Goal: Information Seeking & Learning: Learn about a topic

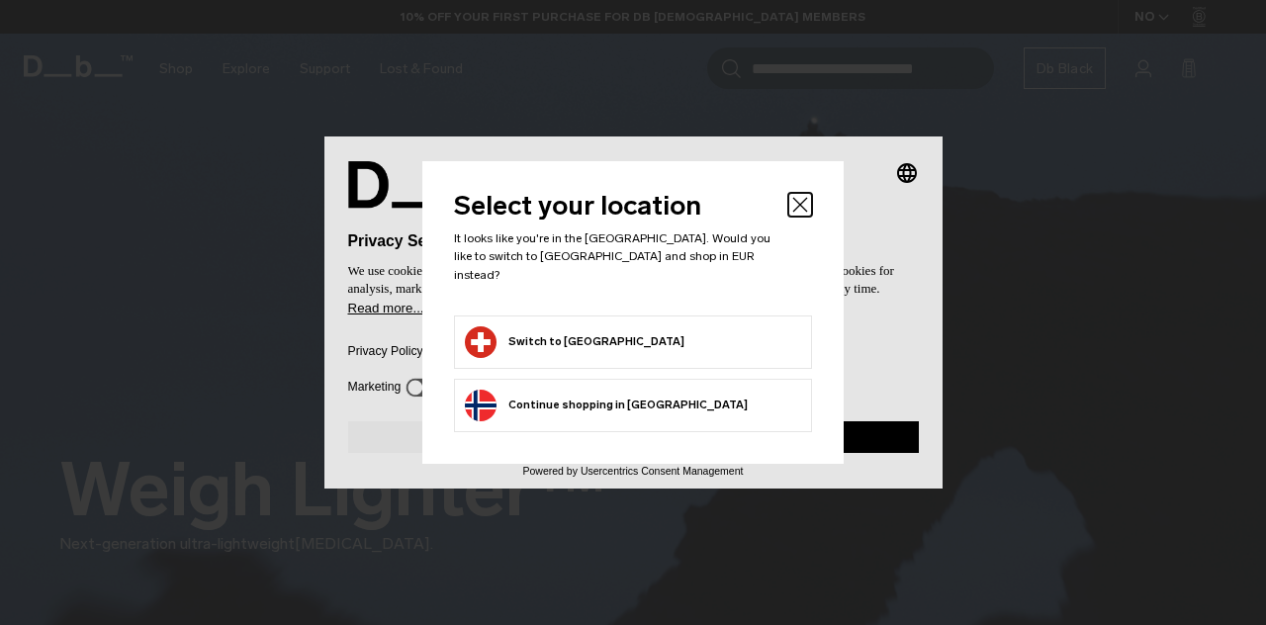
click at [692, 316] on button "Read more..." at bounding box center [633, 308] width 571 height 15
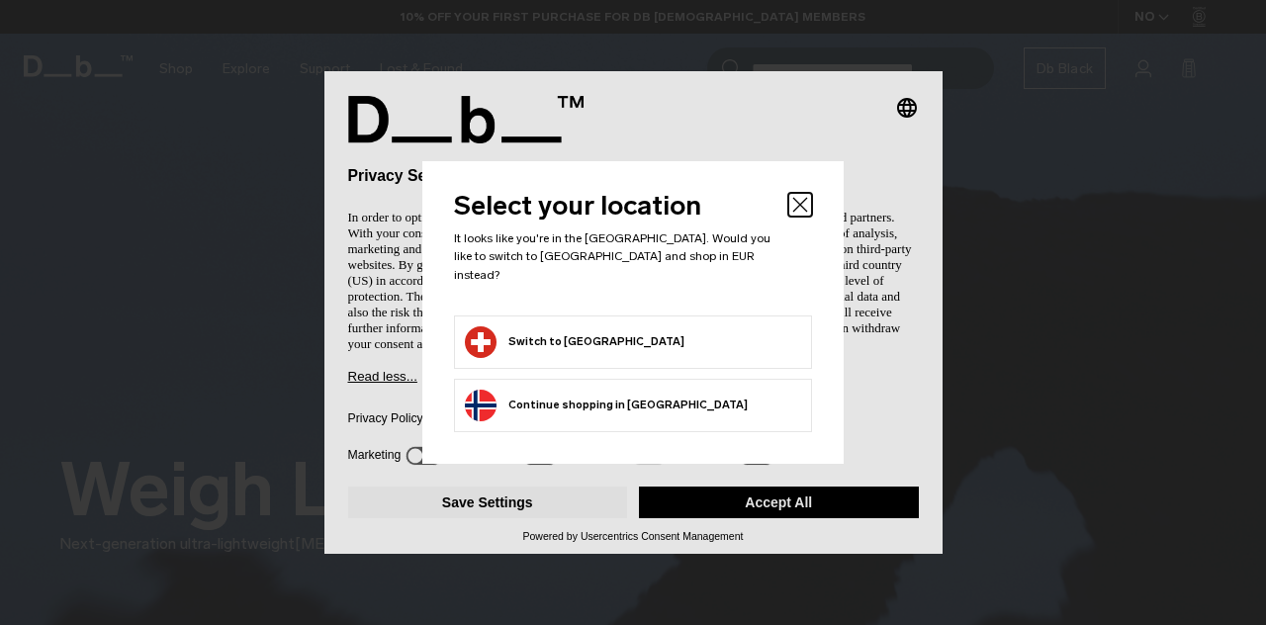
click at [775, 485] on div "Save Settings Accept All" at bounding box center [633, 504] width 571 height 51
click at [736, 499] on button "Accept All" at bounding box center [779, 503] width 280 height 32
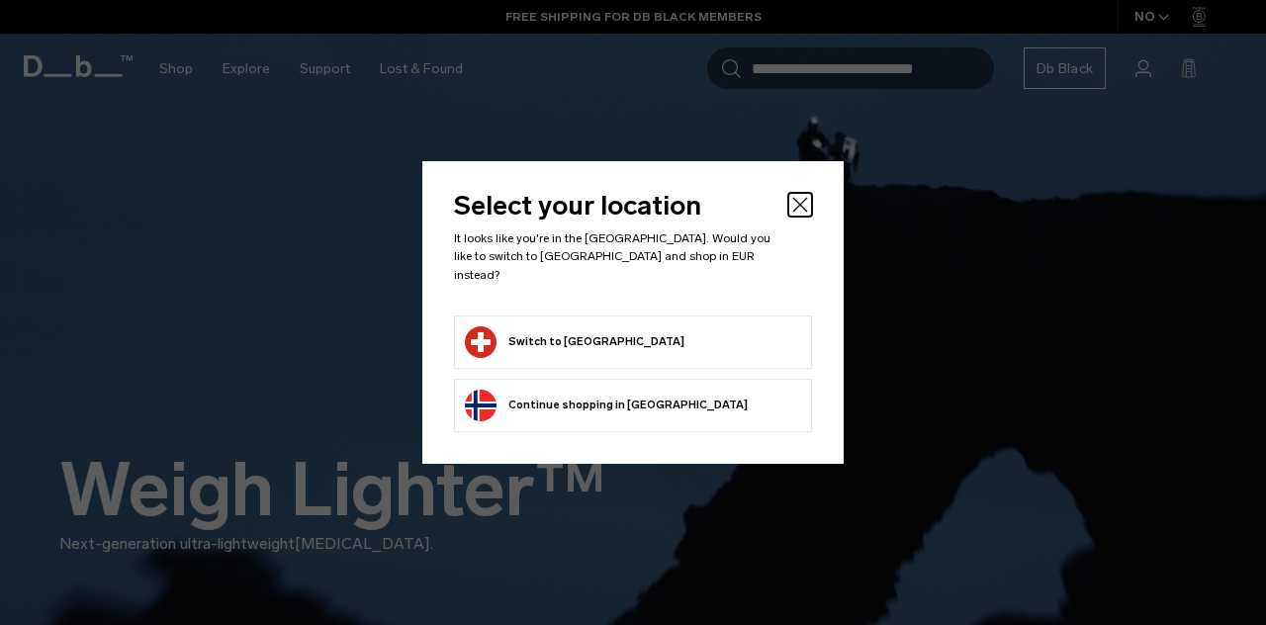
click at [561, 326] on button "Switch to Switzerland" at bounding box center [575, 342] width 220 height 32
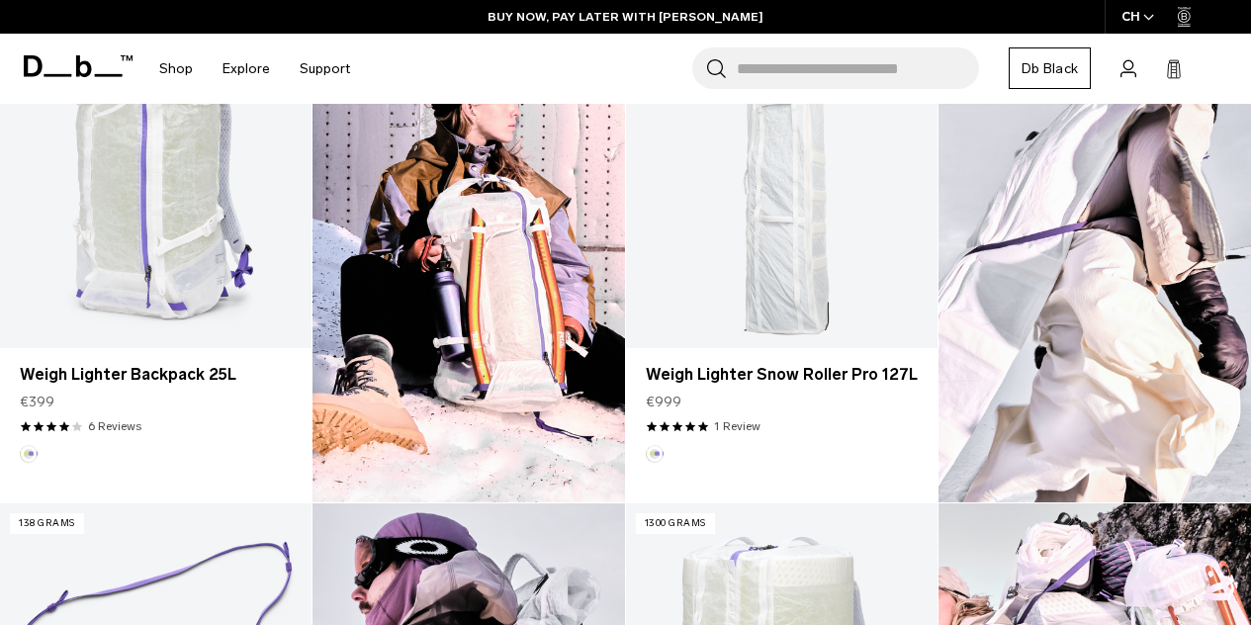
scroll to position [534, 0]
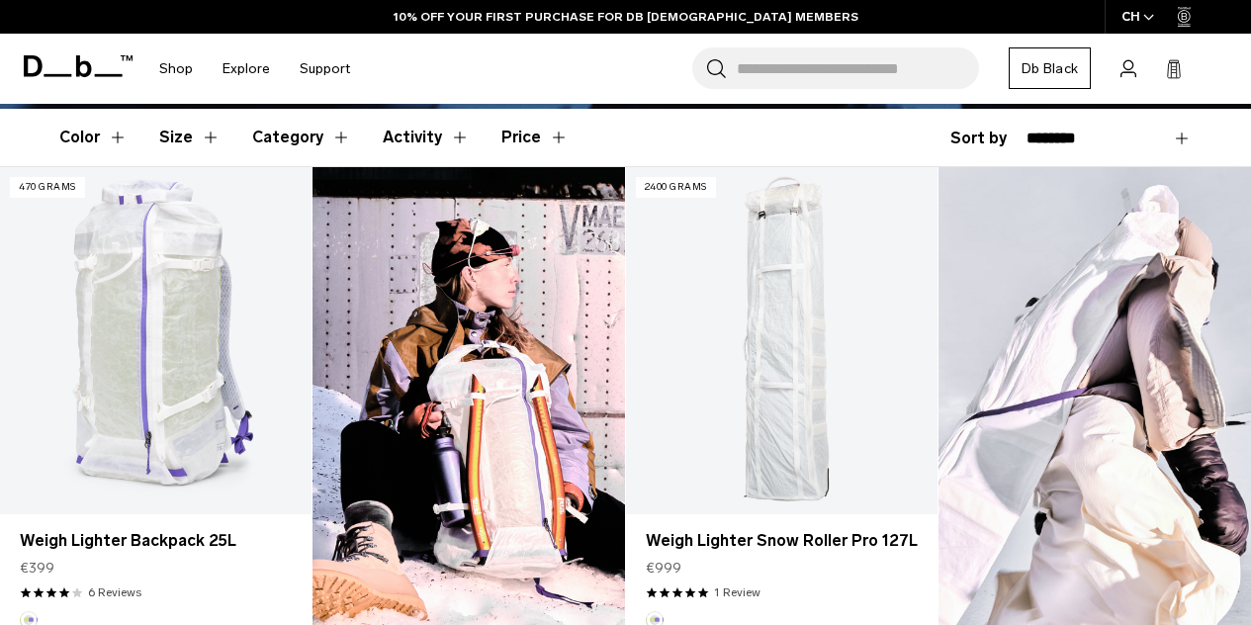
click at [263, 137] on button "Category" at bounding box center [301, 137] width 99 height 57
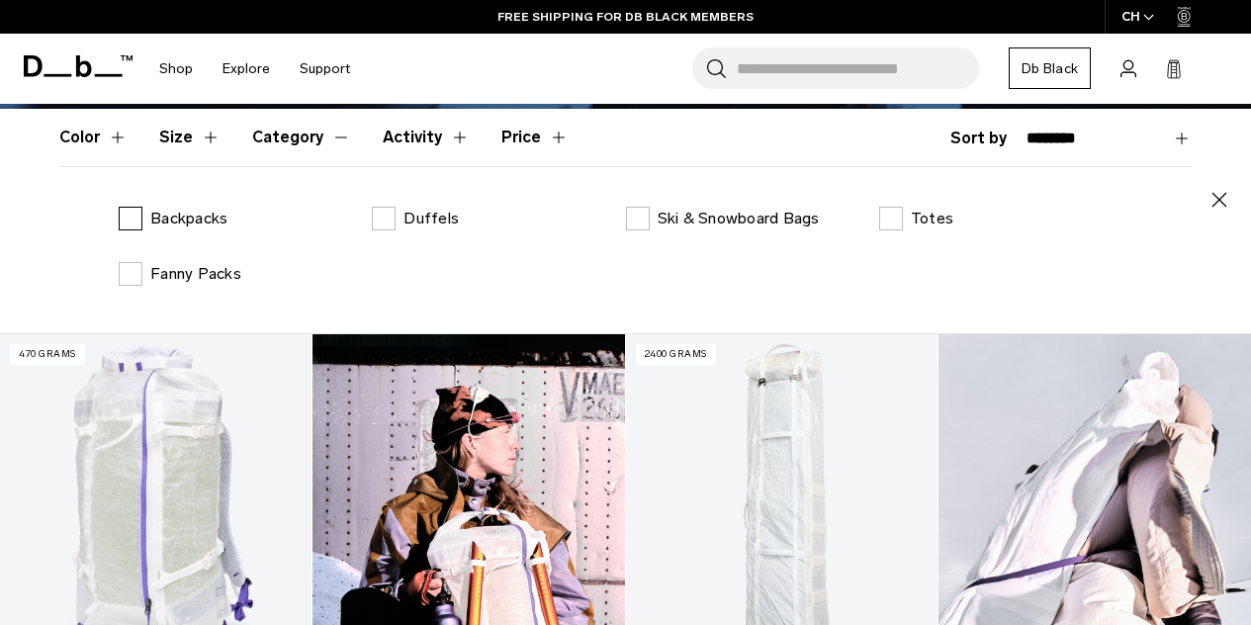
click at [175, 214] on p "Backpacks" at bounding box center [188, 219] width 77 height 24
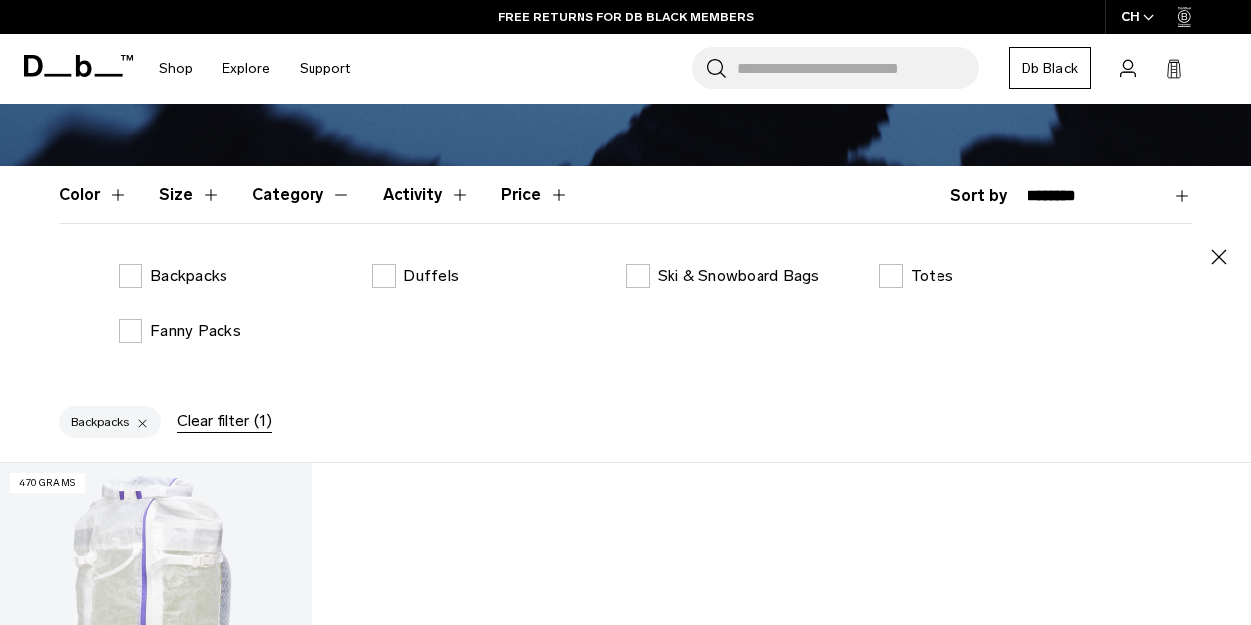
scroll to position [712, 0]
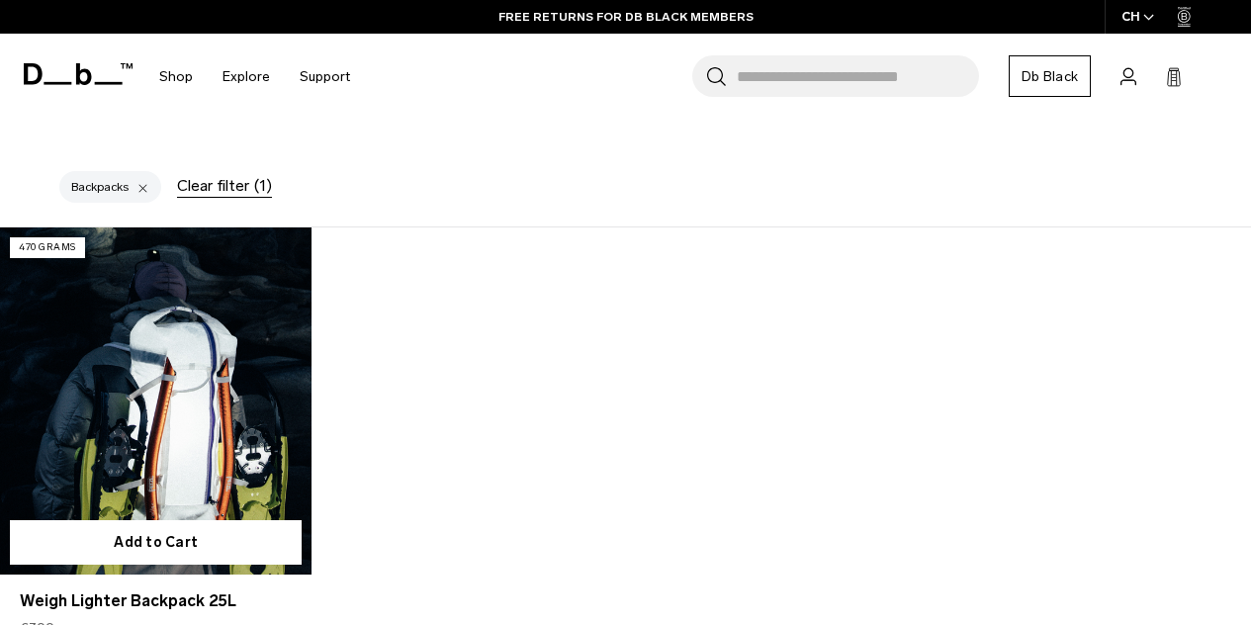
click at [184, 341] on link "Weigh Lighter Backpack 25L" at bounding box center [156, 400] width 312 height 346
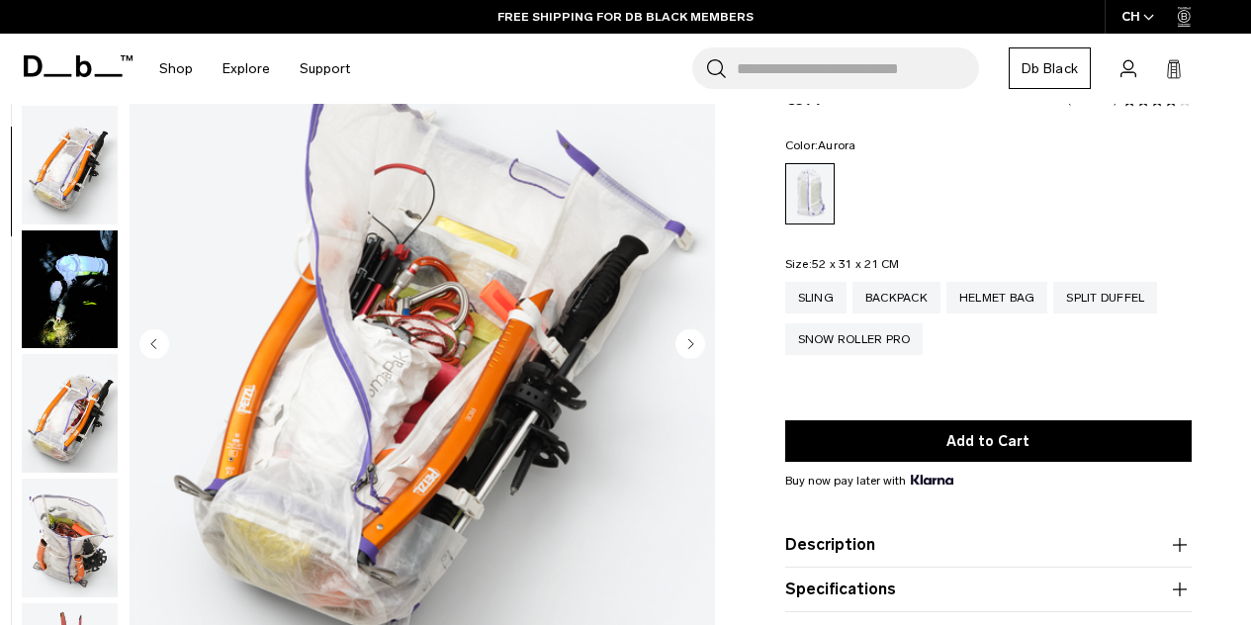
scroll to position [154, 0]
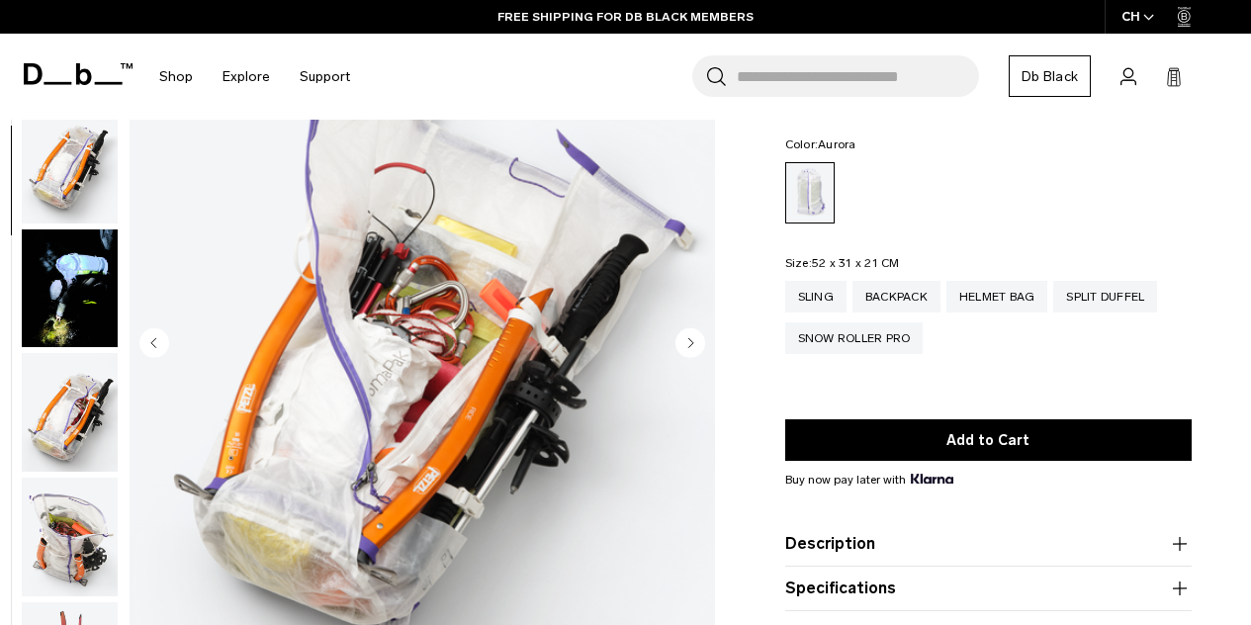
click at [689, 332] on circle "Next slide" at bounding box center [691, 342] width 30 height 30
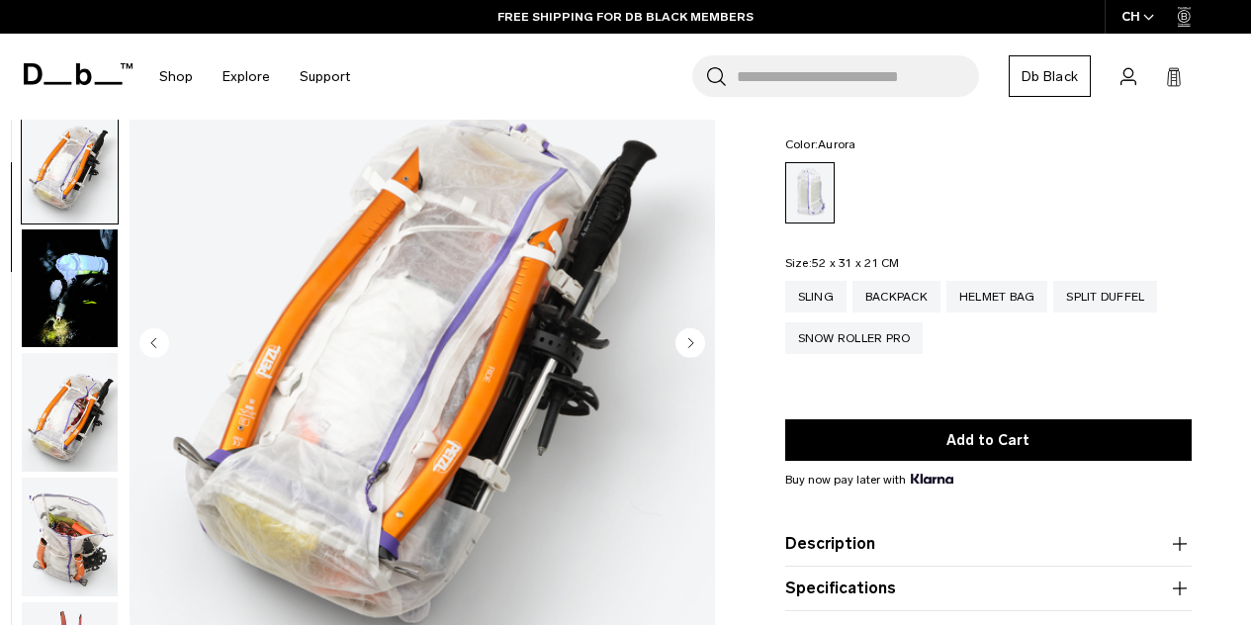
scroll to position [622, 0]
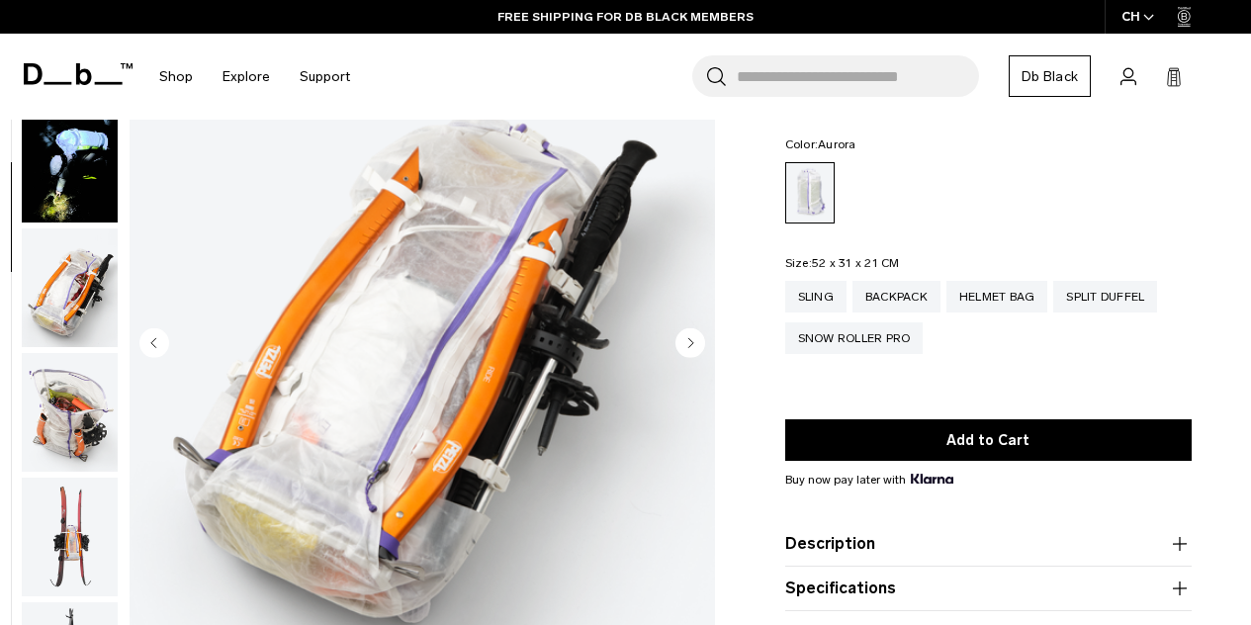
click at [689, 332] on circle "Next slide" at bounding box center [691, 342] width 30 height 30
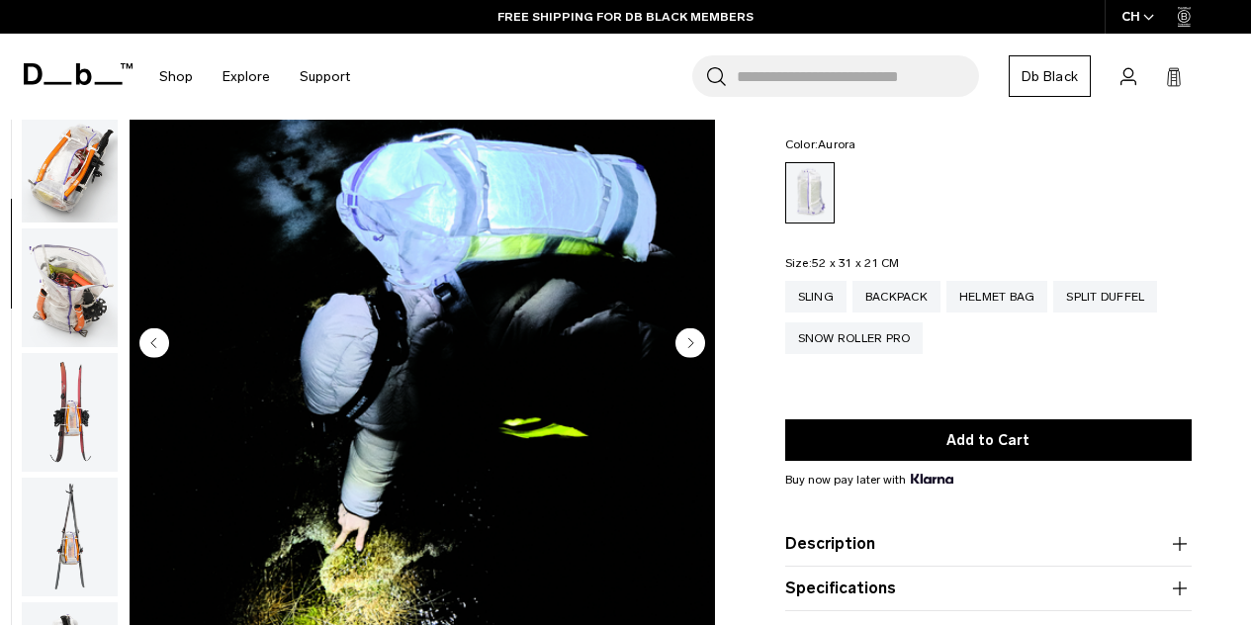
click at [689, 332] on circle "Next slide" at bounding box center [691, 342] width 30 height 30
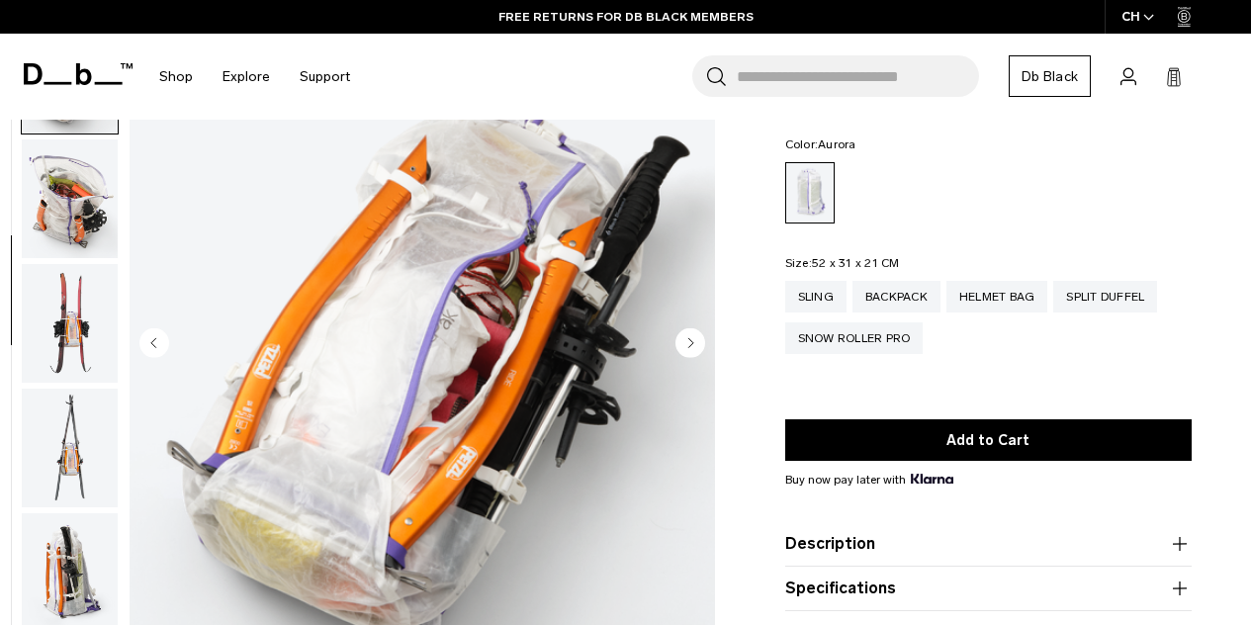
scroll to position [871, 0]
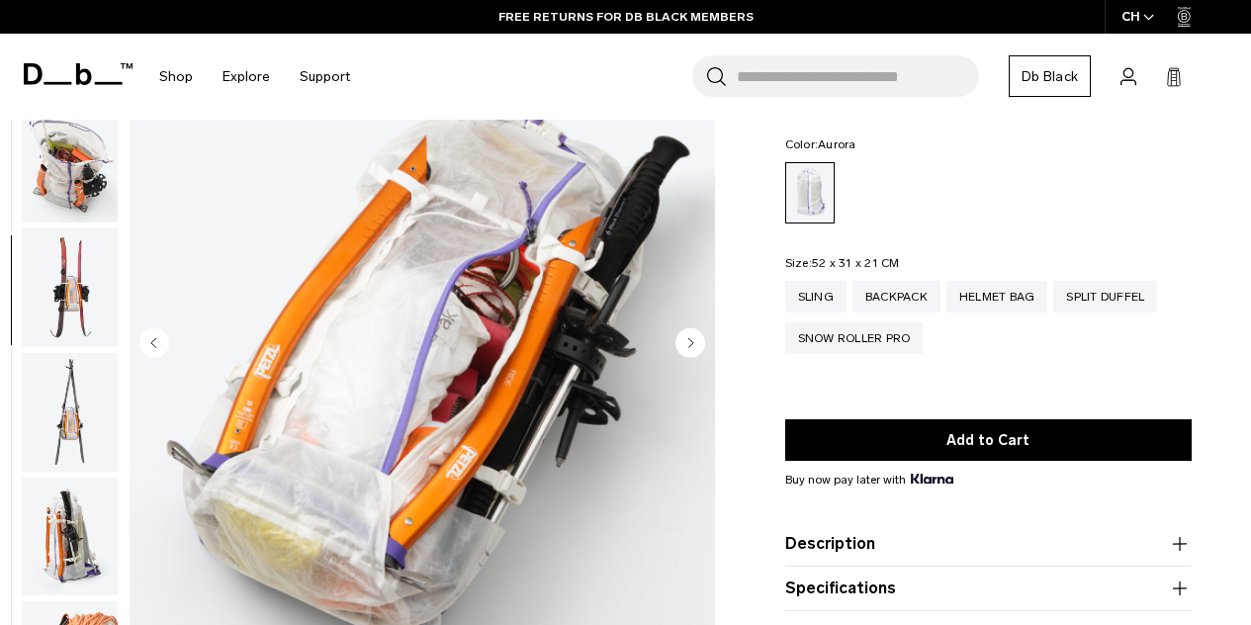
click at [689, 332] on circle "Next slide" at bounding box center [691, 342] width 30 height 30
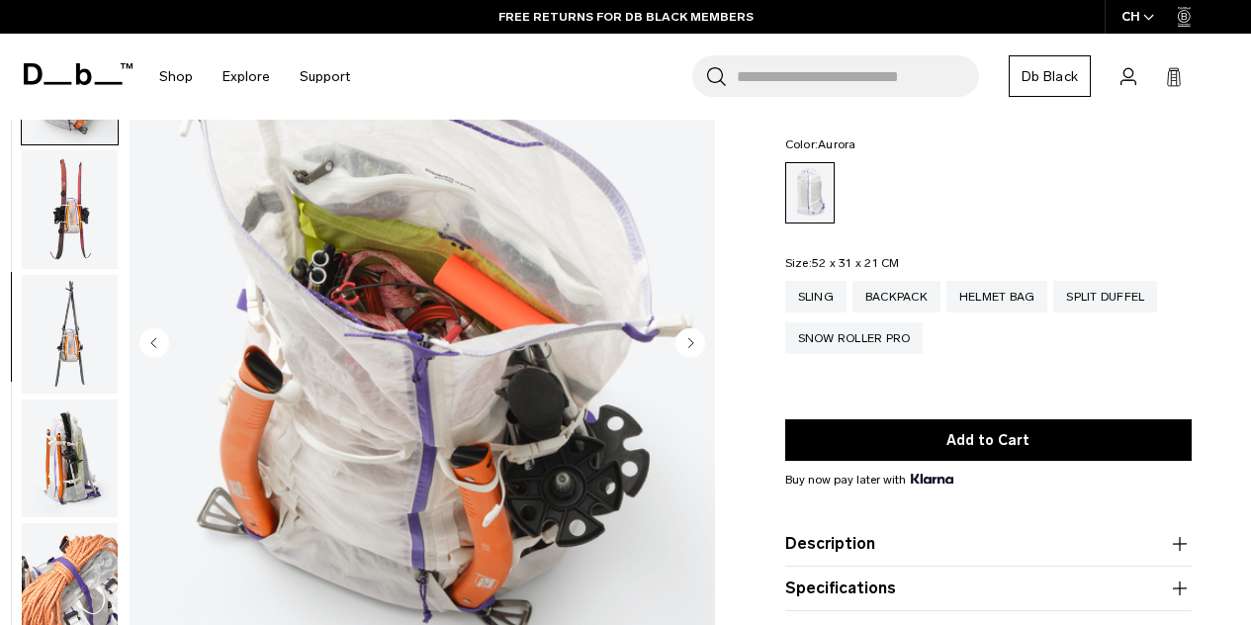
scroll to position [995, 0]
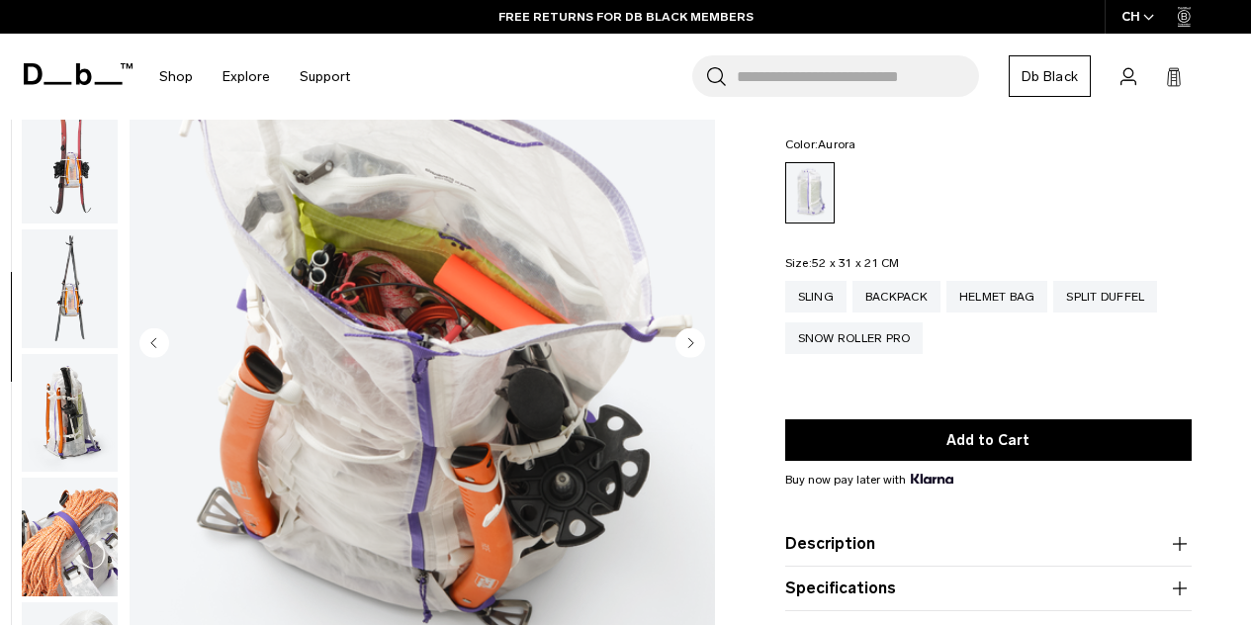
click at [689, 332] on circle "Next slide" at bounding box center [691, 342] width 30 height 30
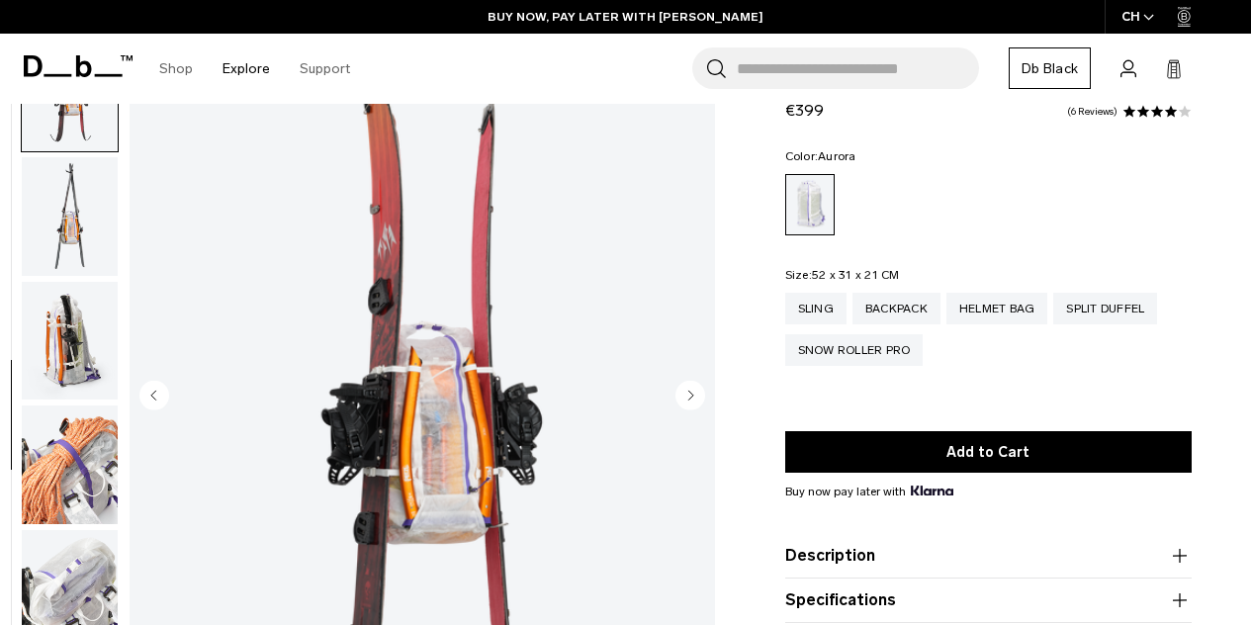
scroll to position [0, 0]
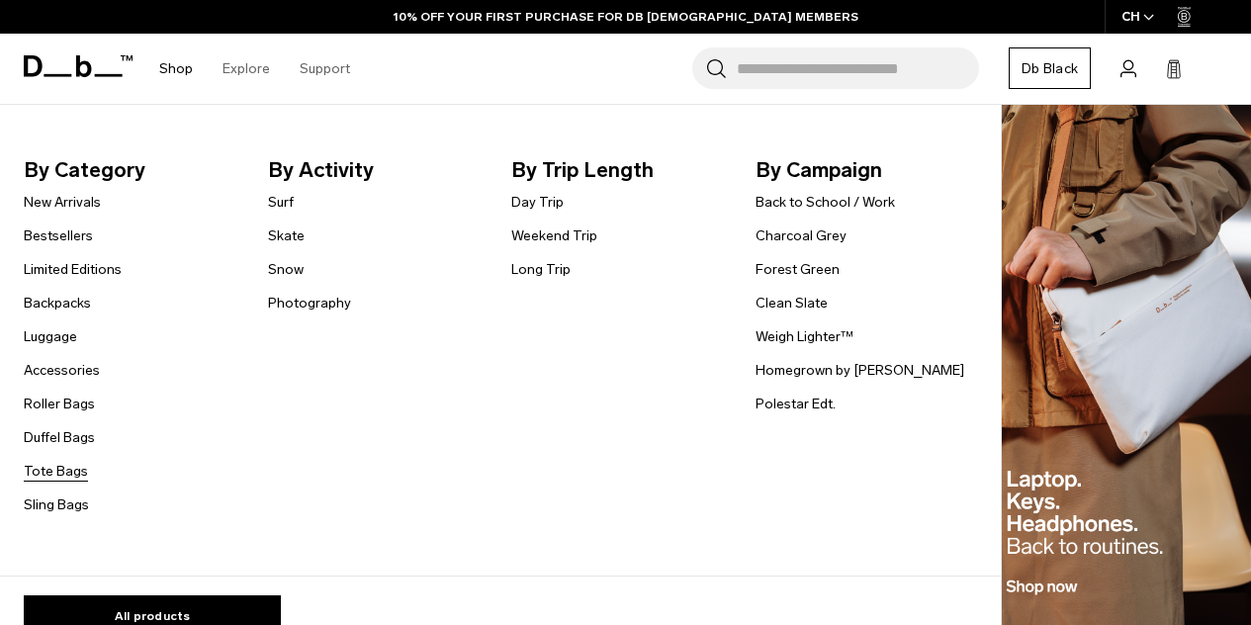
click at [48, 475] on link "Tote Bags" at bounding box center [56, 471] width 64 height 21
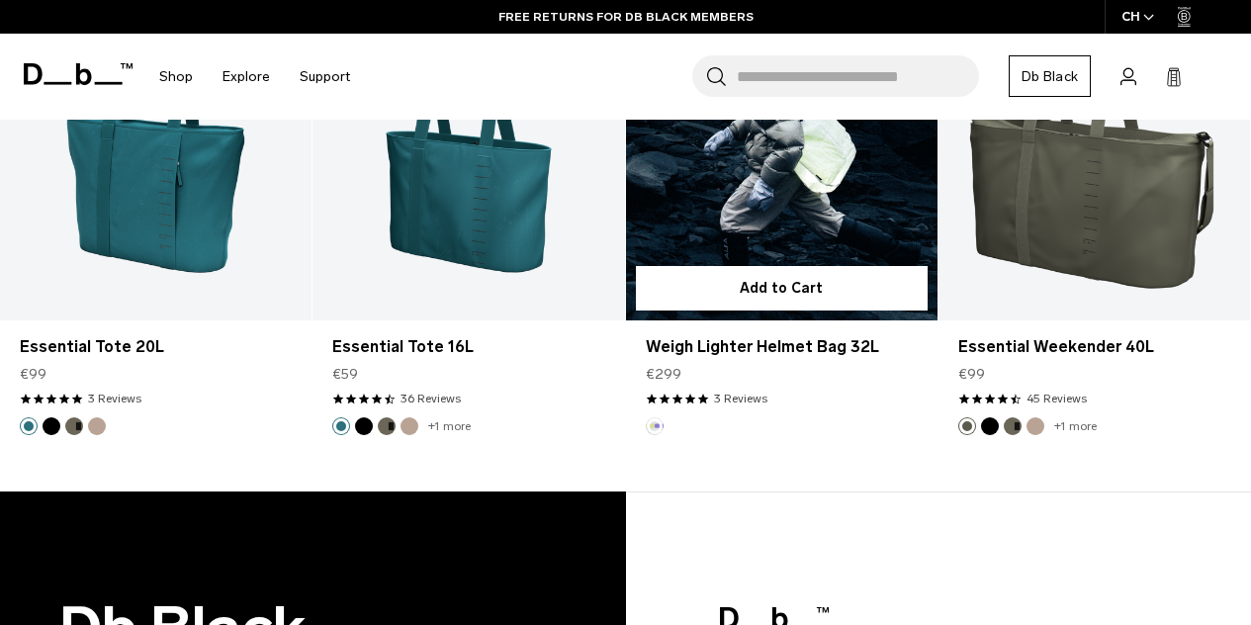
scroll to position [2477, 0]
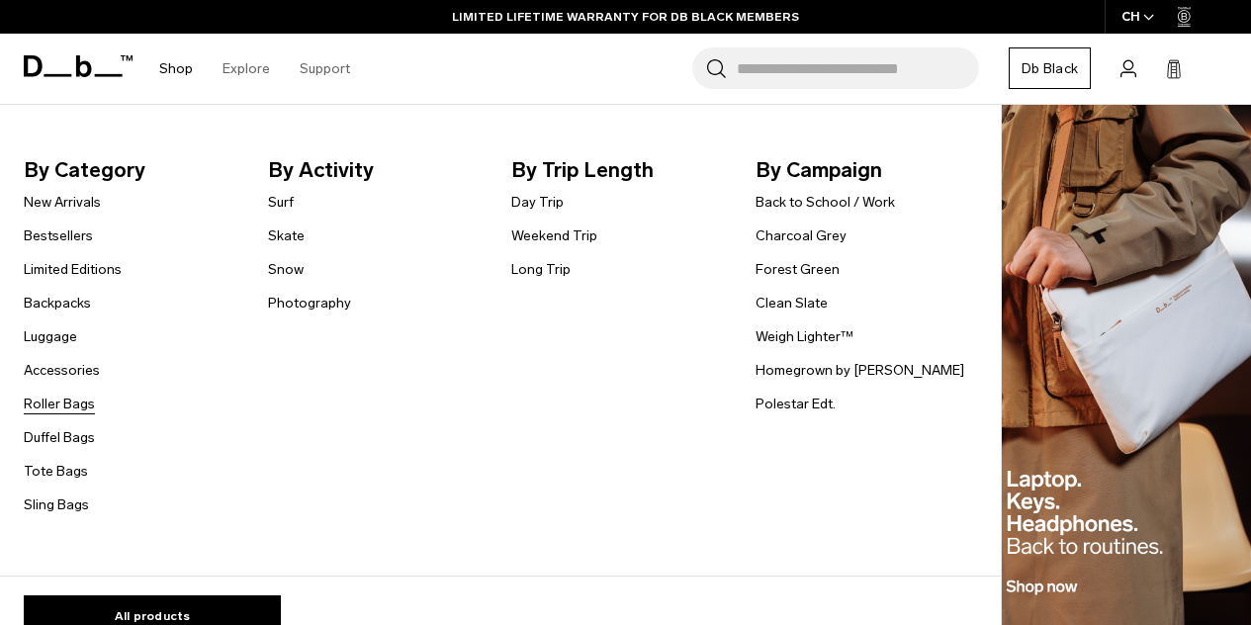
click at [48, 407] on link "Roller Bags" at bounding box center [59, 404] width 71 height 21
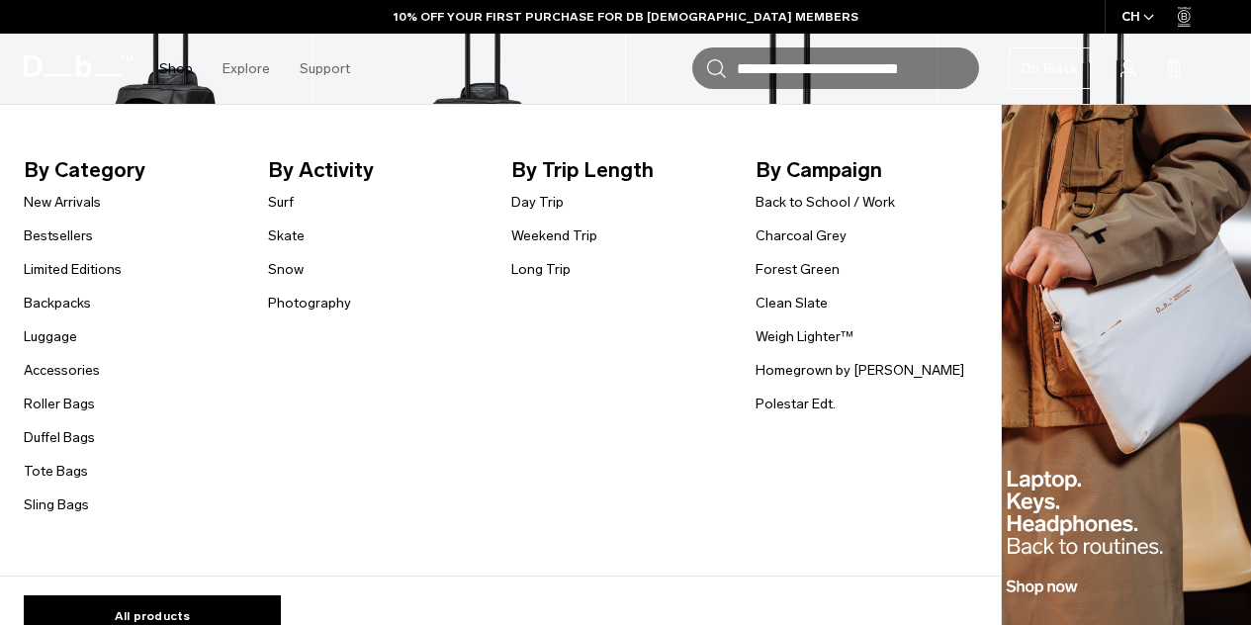
scroll to position [720, 0]
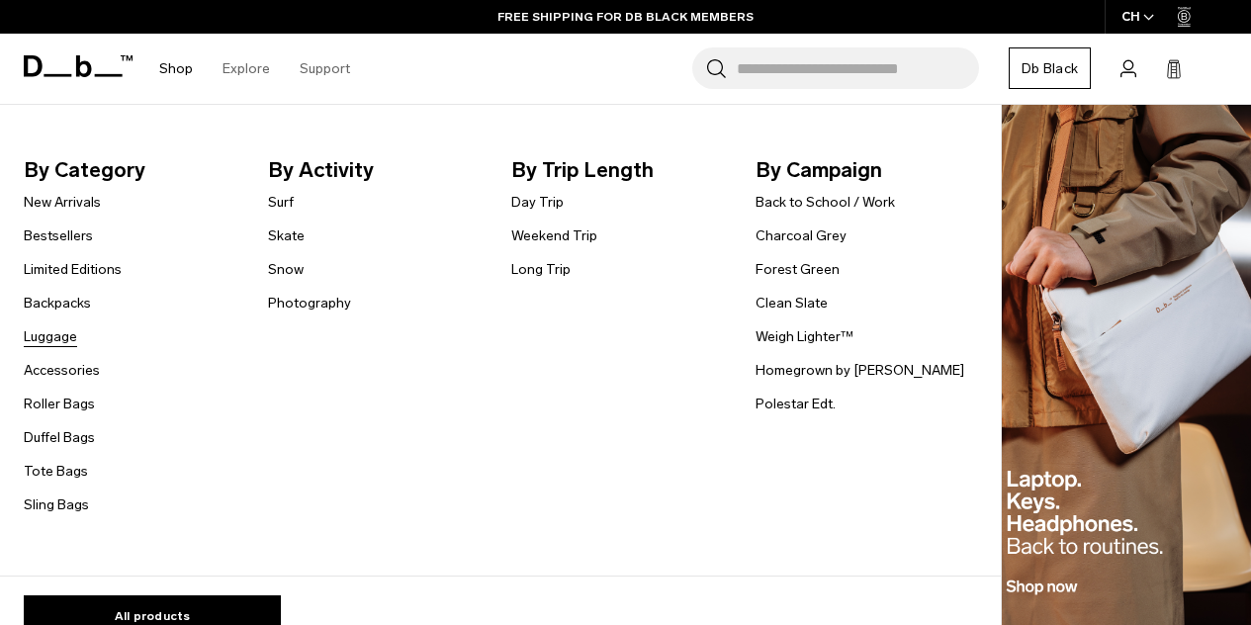
click at [58, 339] on link "Luggage" at bounding box center [50, 336] width 53 height 21
click at [286, 203] on link "Surf" at bounding box center [281, 202] width 26 height 21
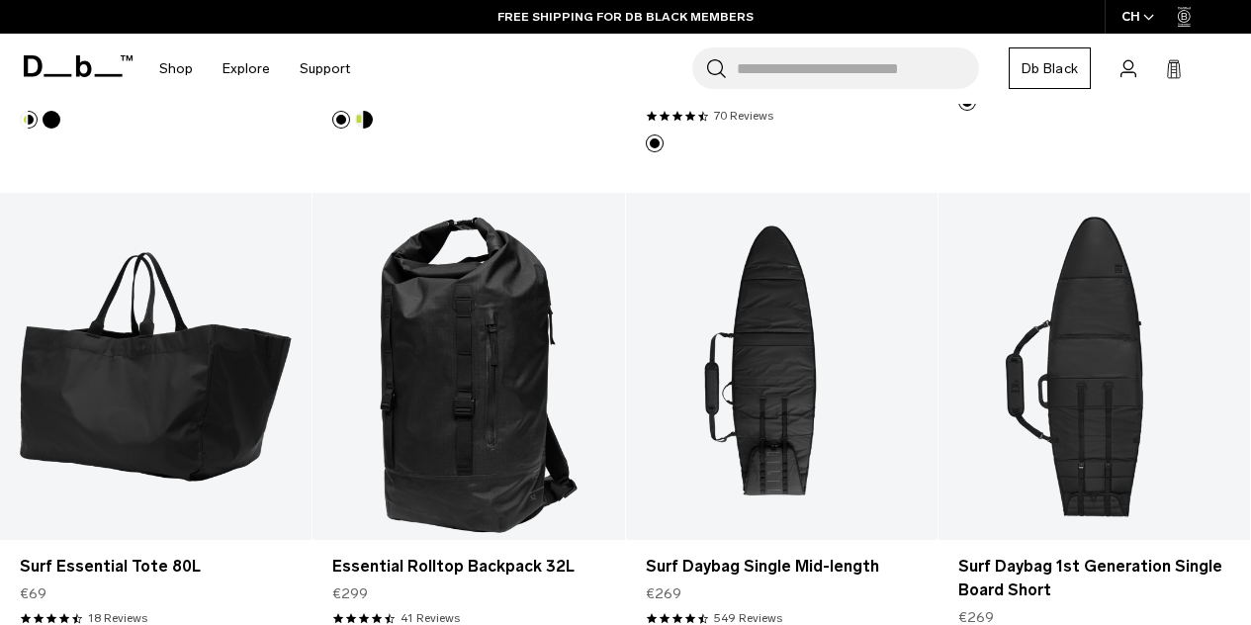
scroll to position [815, 0]
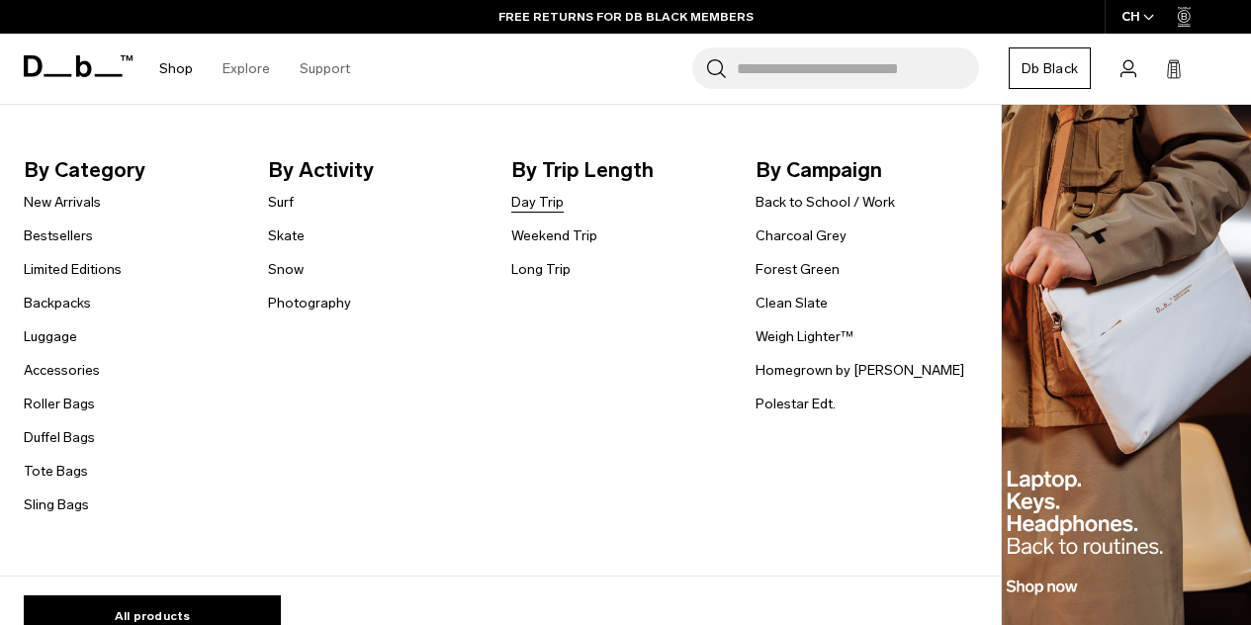
click at [538, 201] on link "Day Trip" at bounding box center [537, 202] width 52 height 21
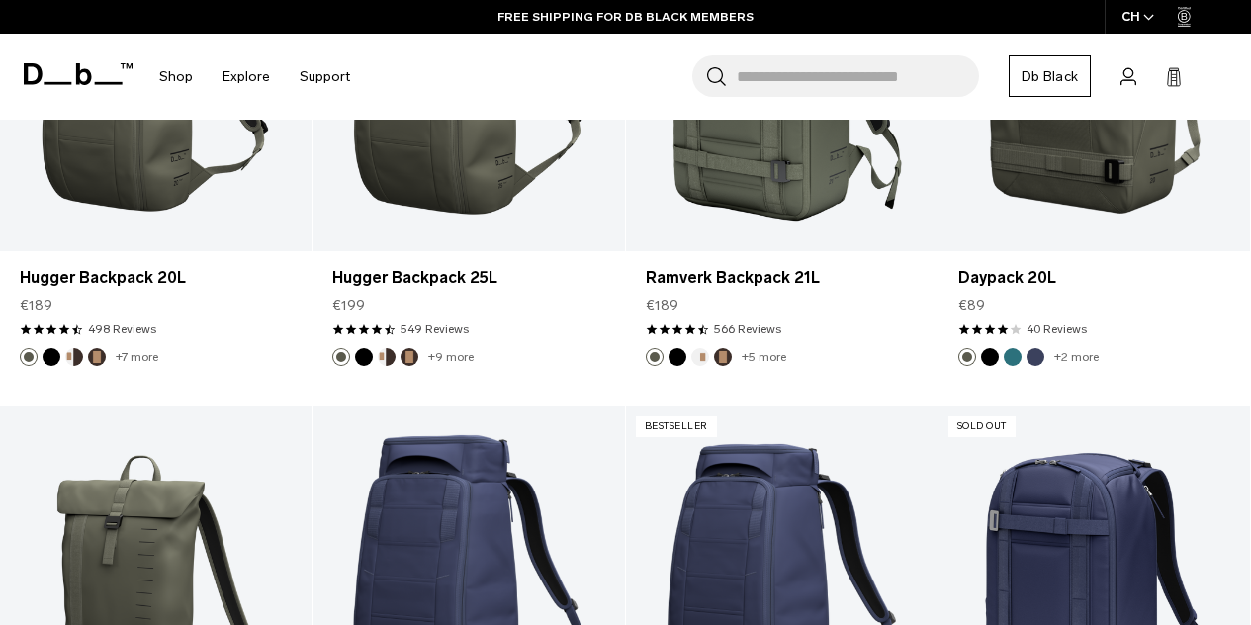
scroll to position [3264, 0]
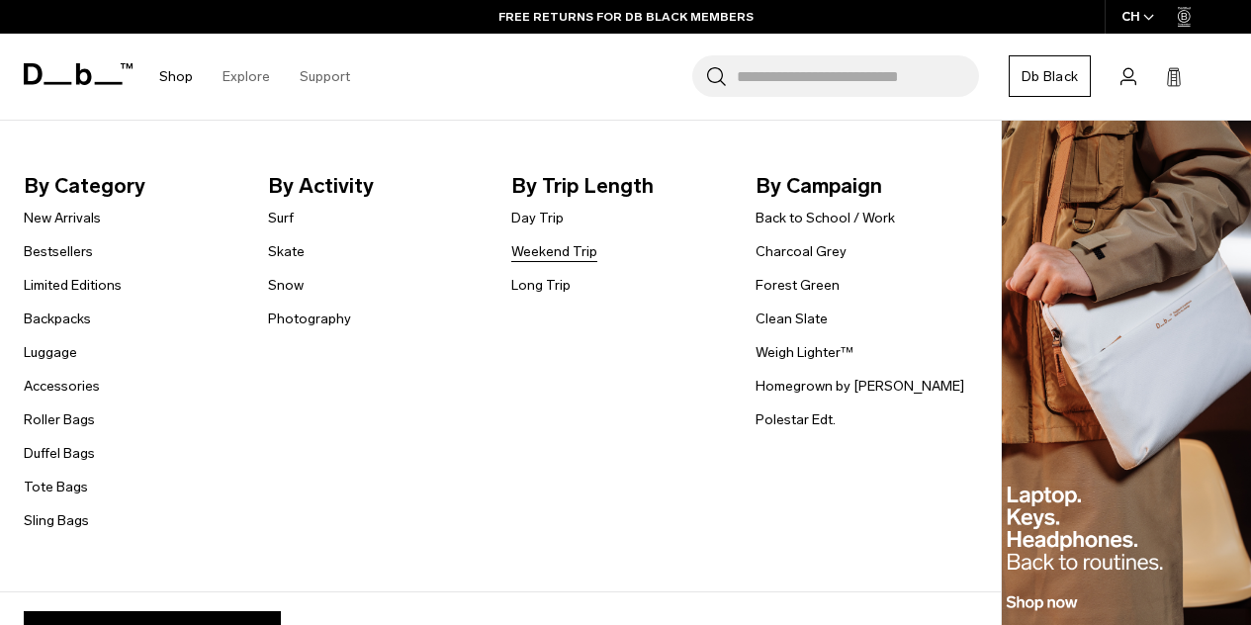
click at [540, 252] on link "Weekend Trip" at bounding box center [554, 251] width 86 height 21
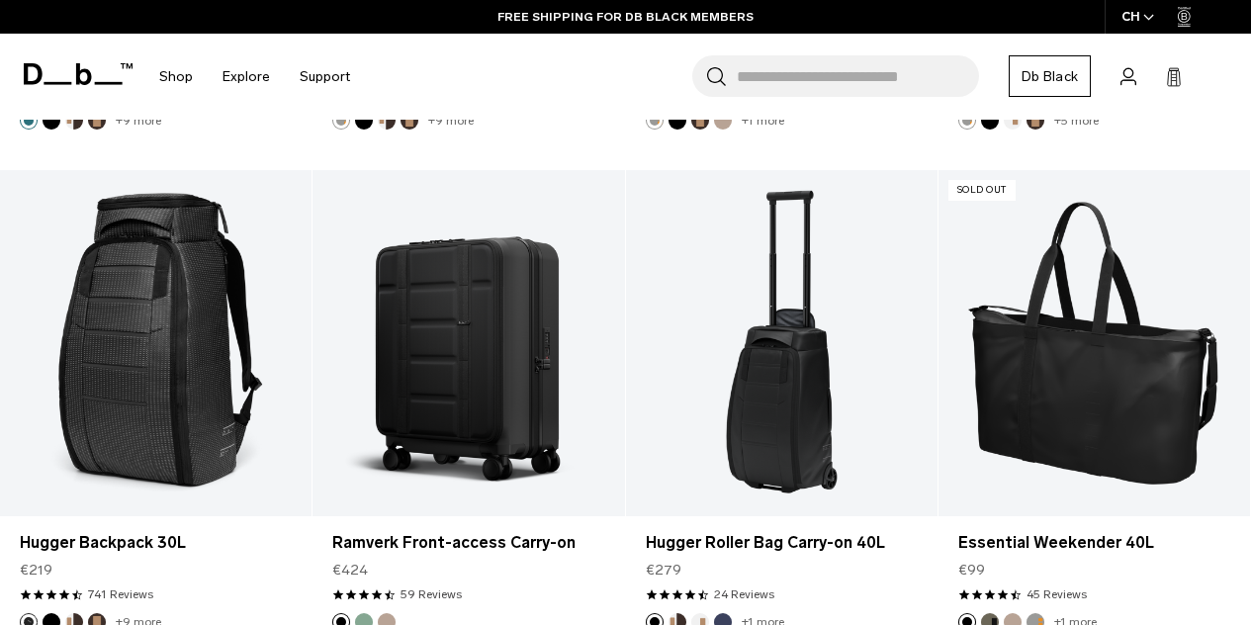
scroll to position [3415, 0]
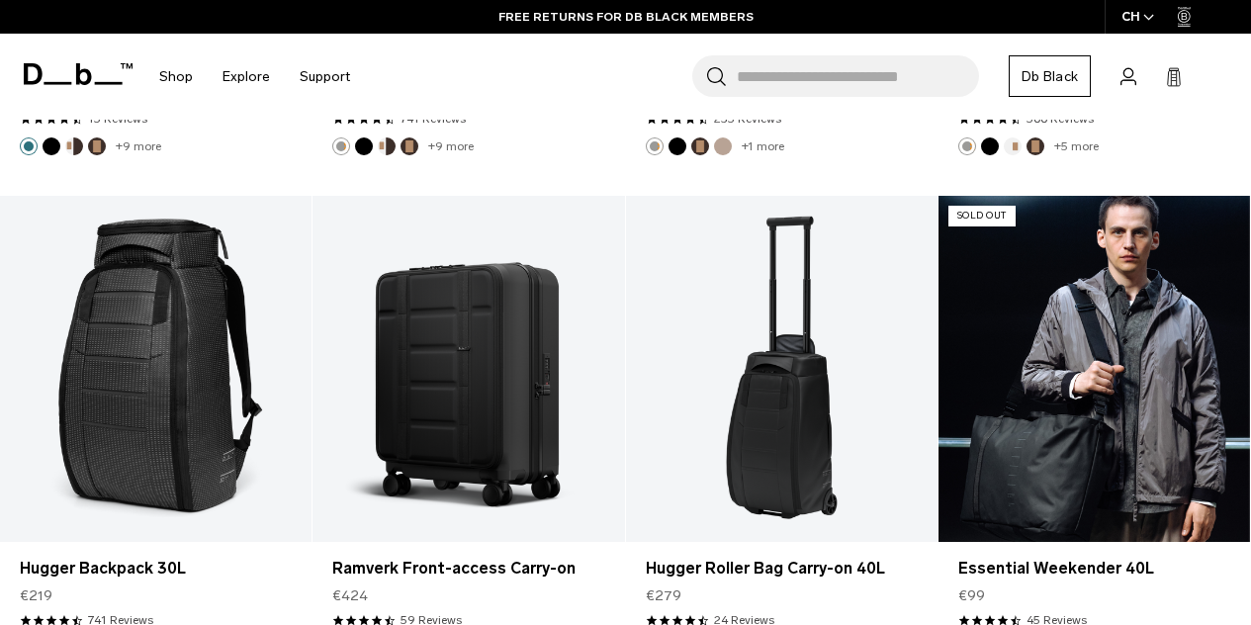
click at [1004, 316] on link "Essential Weekender 40L" at bounding box center [1095, 369] width 312 height 346
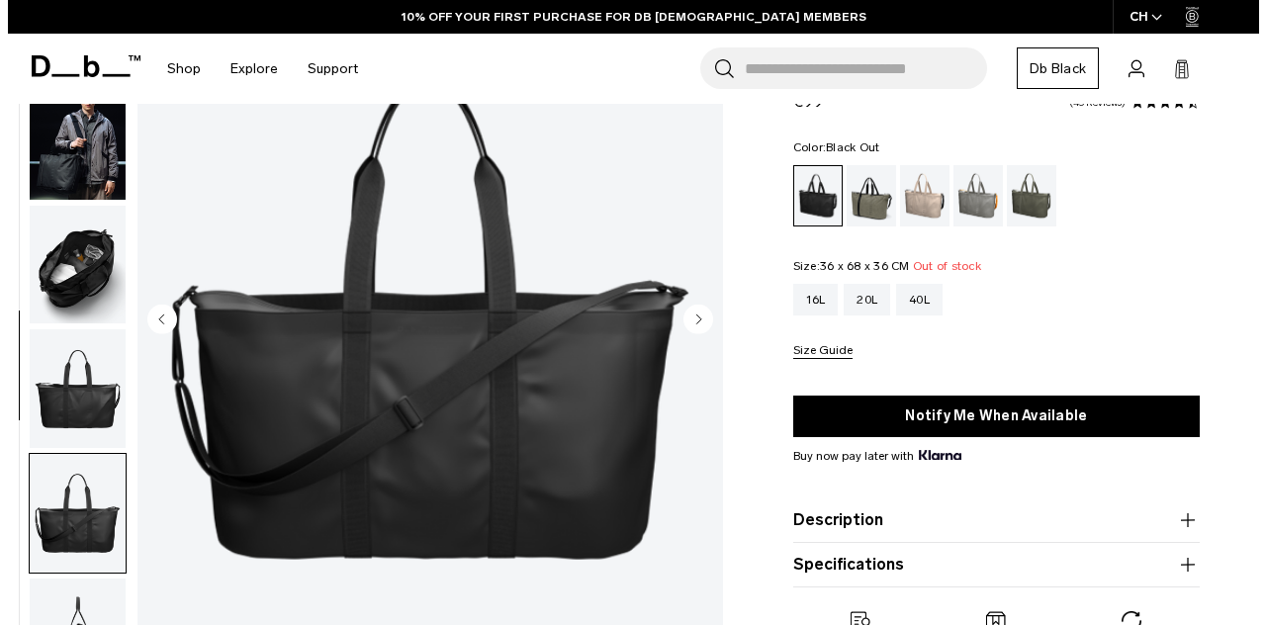
scroll to position [260, 0]
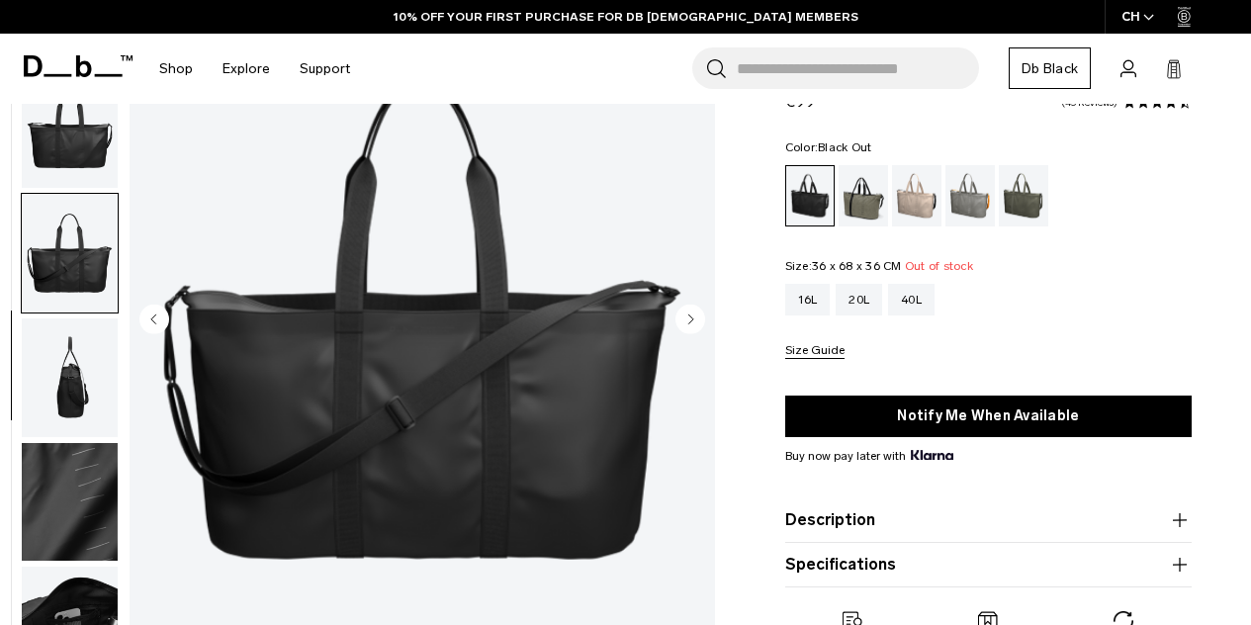
click at [690, 317] on icon "Next slide" at bounding box center [690, 319] width 5 height 9
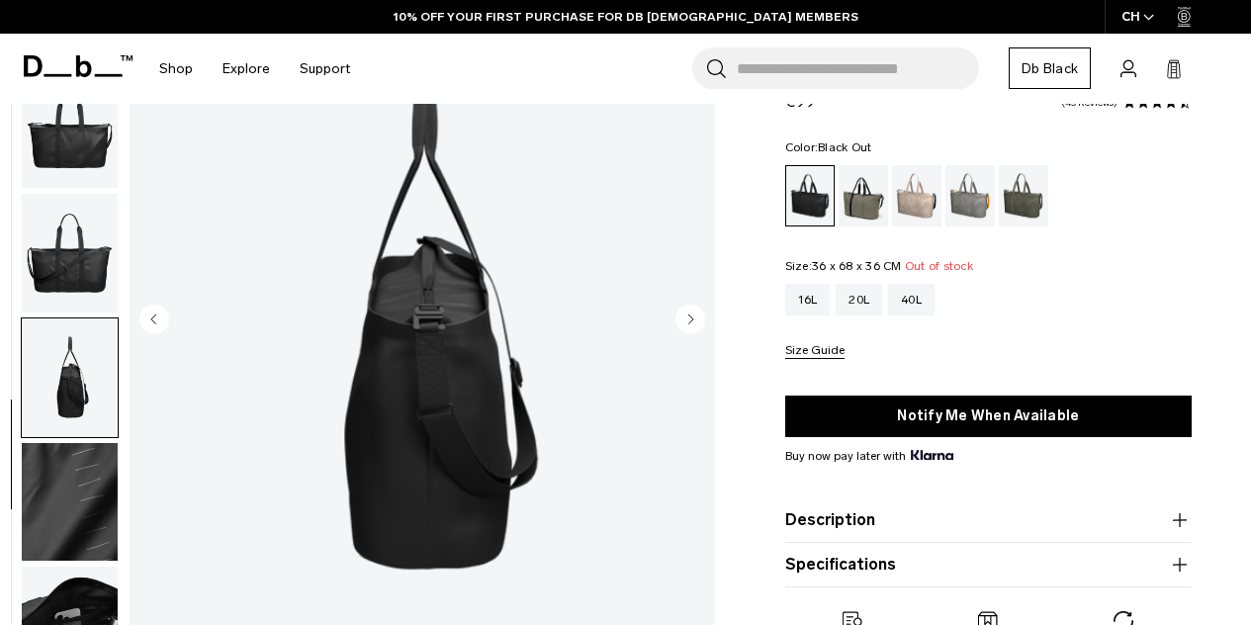
click at [690, 317] on icon "Next slide" at bounding box center [690, 319] width 5 height 9
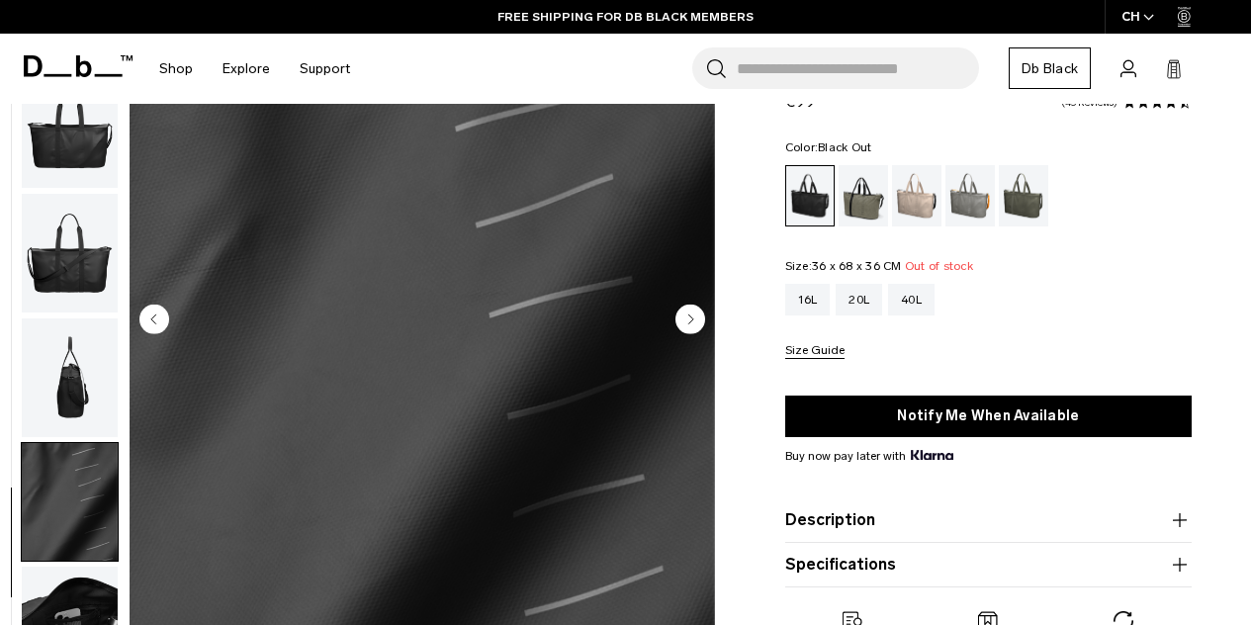
click at [690, 317] on icon "Next slide" at bounding box center [690, 319] width 5 height 9
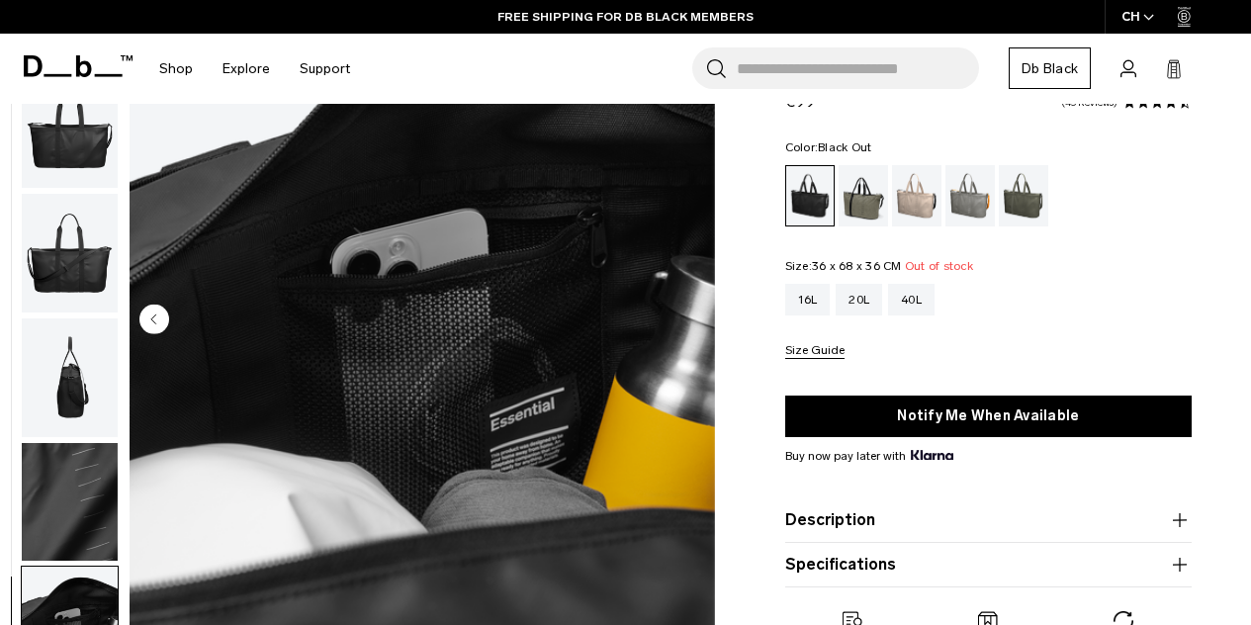
click at [690, 317] on img "8 / 8" at bounding box center [423, 320] width 586 height 731
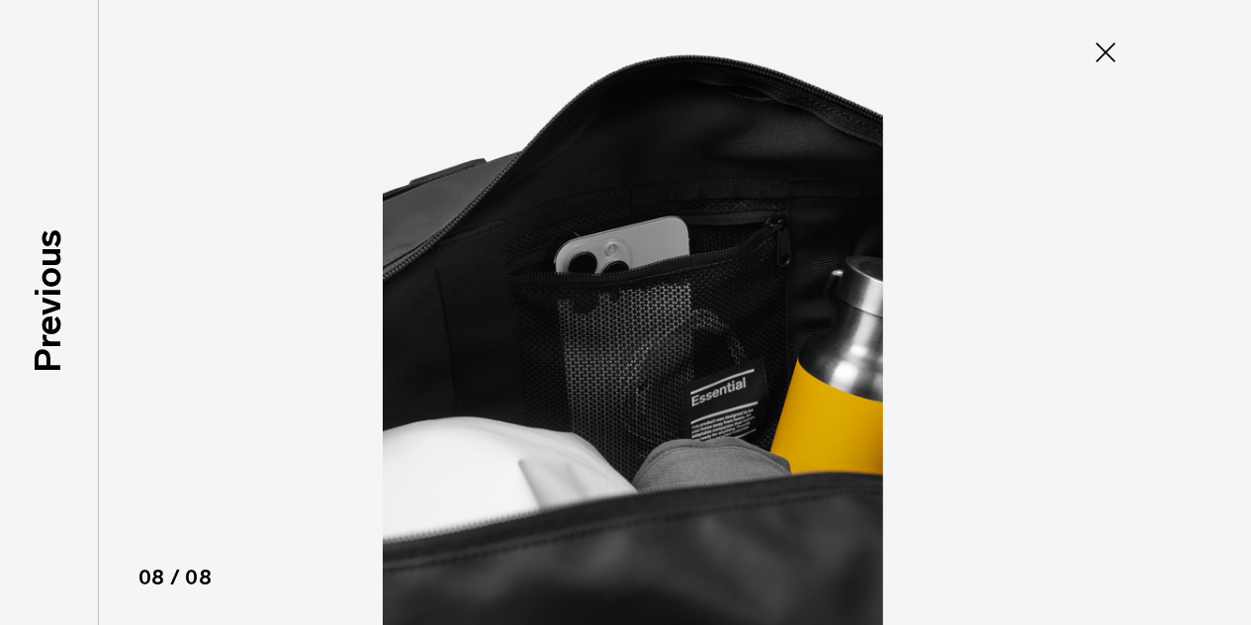
scroll to position [250, 0]
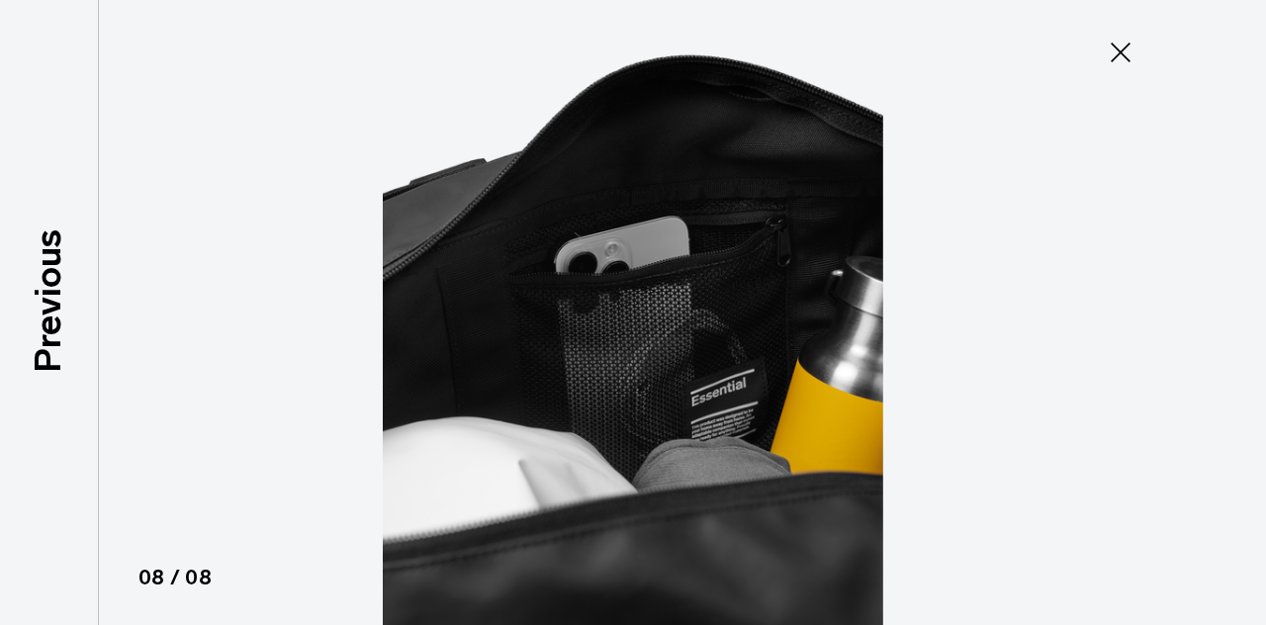
click at [690, 317] on body "Skip to content BUY NOW, PAY LATER WITH KLARNA 10% OFF YOUR FIRST PURCHASE FOR …" at bounding box center [633, 134] width 1266 height 625
click at [690, 317] on div at bounding box center [633, 312] width 1266 height 625
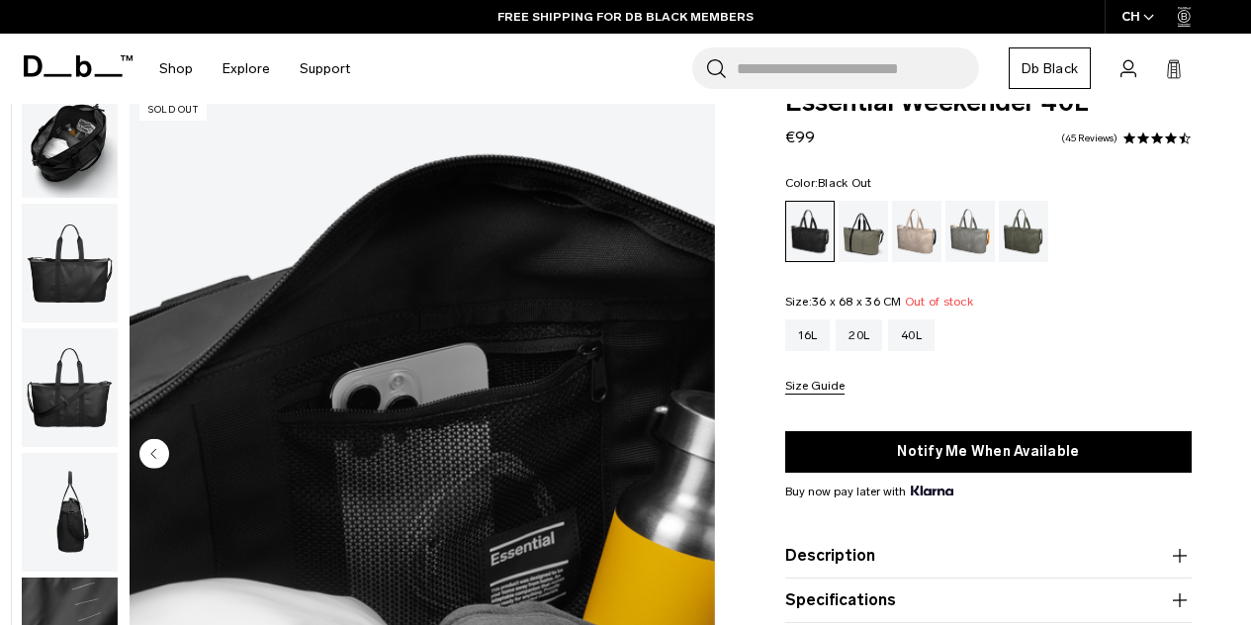
scroll to position [28, 0]
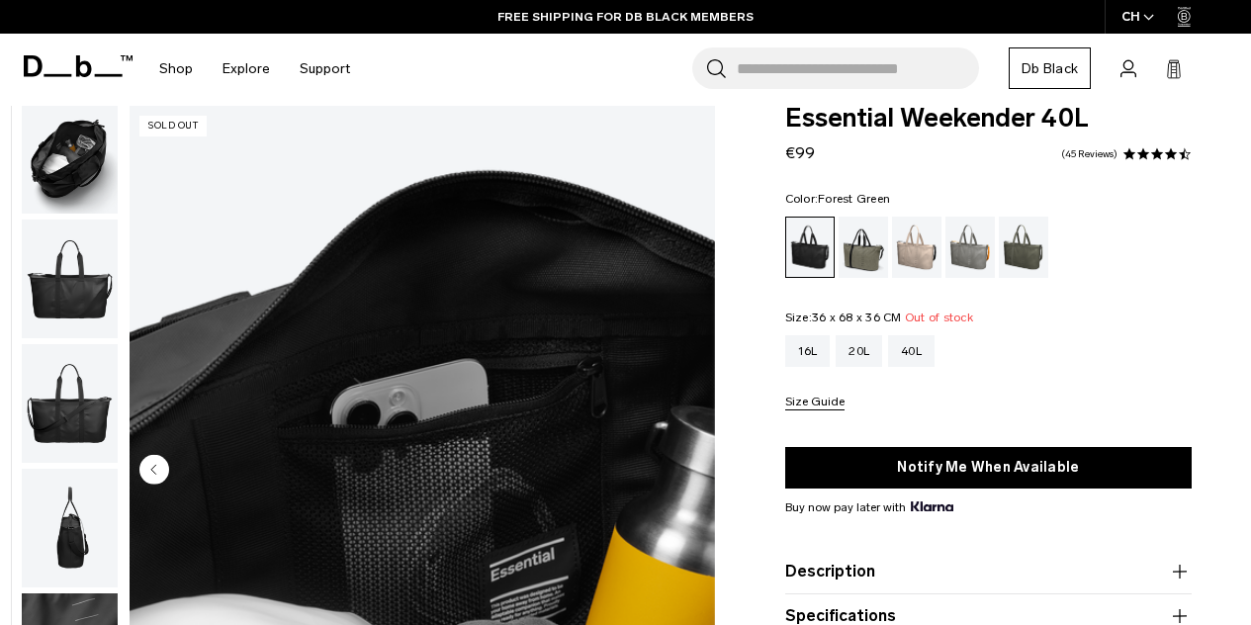
click at [867, 260] on div "Forest Green" at bounding box center [864, 247] width 50 height 61
